Goal: Task Accomplishment & Management: Manage account settings

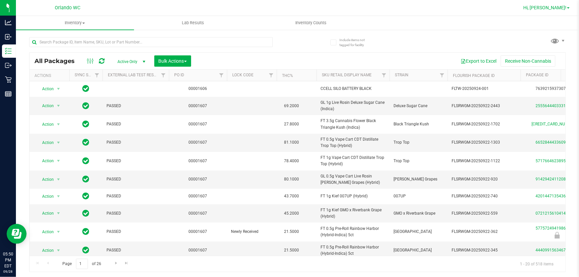
click at [556, 9] on span "Hi, [PERSON_NAME]!" at bounding box center [544, 7] width 43 height 5
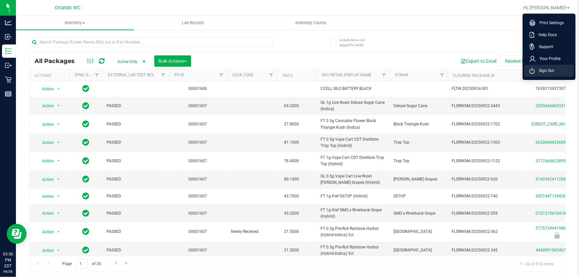
click at [538, 72] on span "Sign Out" at bounding box center [544, 70] width 19 height 7
